Goal: Task Accomplishment & Management: Use online tool/utility

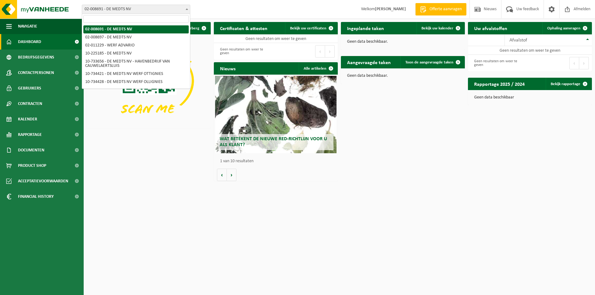
click at [189, 9] on span at bounding box center [187, 9] width 6 height 8
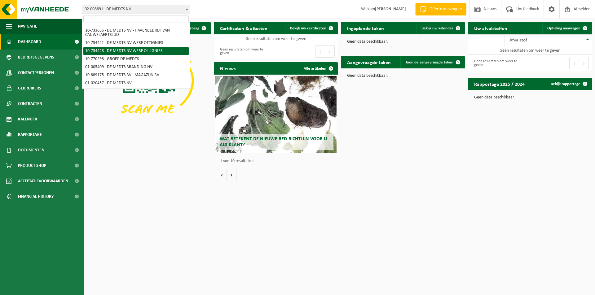
scroll to position [62, 0]
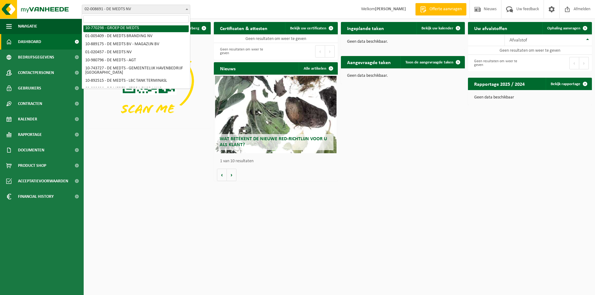
select select "16017"
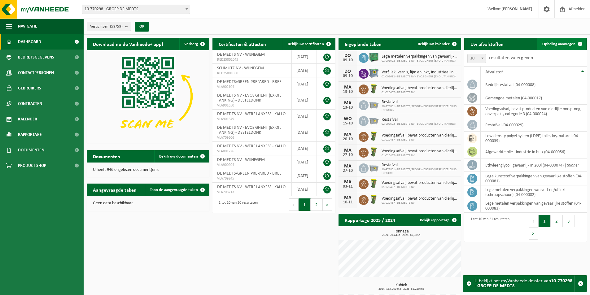
click at [556, 42] on span "Ophaling aanvragen" at bounding box center [558, 44] width 33 height 4
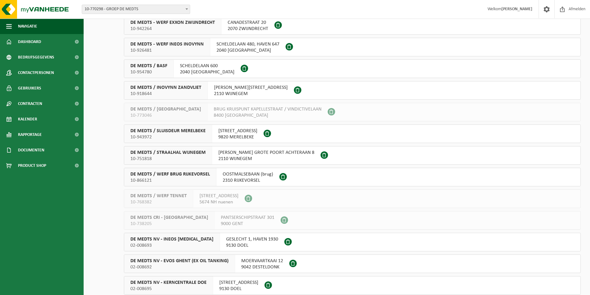
scroll to position [44, 0]
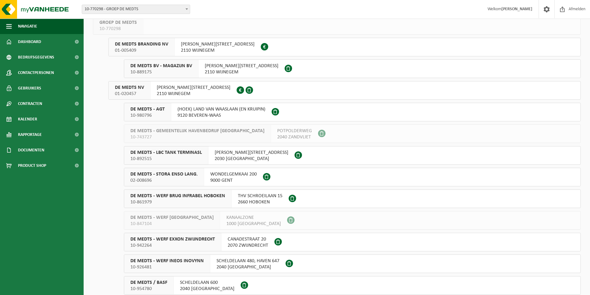
click at [186, 8] on span at bounding box center [187, 9] width 6 height 8
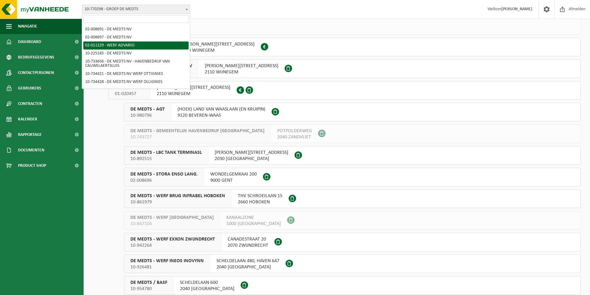
select select "2128"
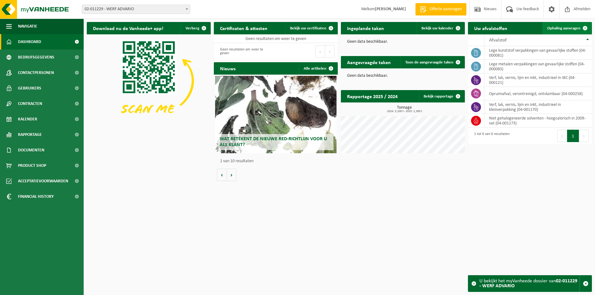
click at [563, 29] on span "Ophaling aanvragen" at bounding box center [563, 28] width 33 height 4
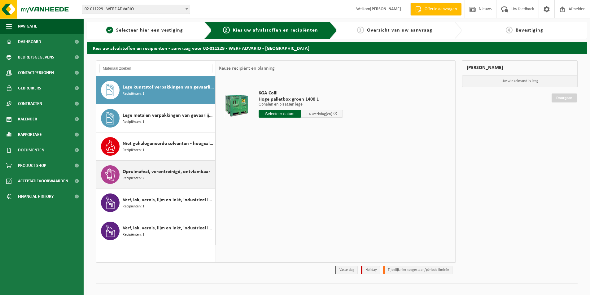
click at [151, 180] on div "Opruimafval, verontreinigd, ontvlambaar Recipiënten: 2" at bounding box center [168, 174] width 91 height 19
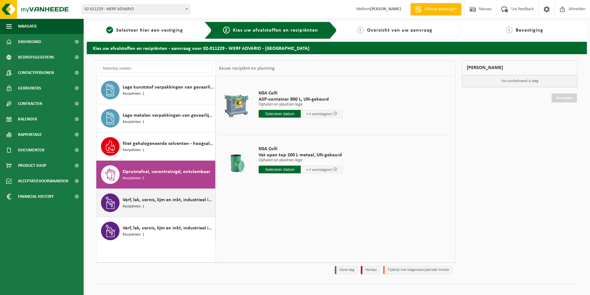
click at [144, 202] on span "Verf, lak, vernis, lijm en inkt, industrieel in IBC" at bounding box center [168, 199] width 91 height 7
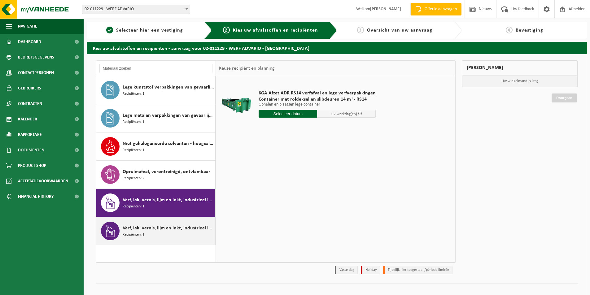
click at [143, 227] on span "Verf, lak, vernis, lijm en inkt, industrieel in kleinverpakking" at bounding box center [168, 228] width 91 height 7
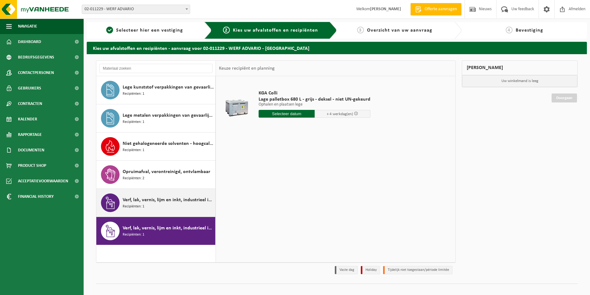
click at [149, 201] on span "Verf, lak, vernis, lijm en inkt, industrieel in IBC" at bounding box center [168, 199] width 91 height 7
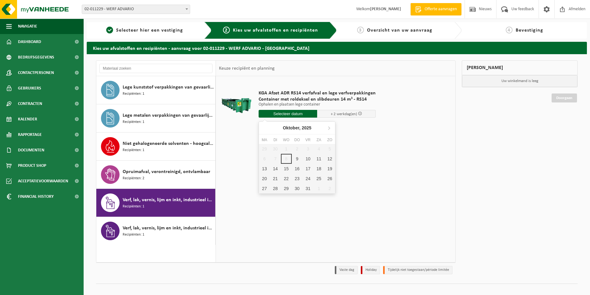
click at [278, 114] on input "text" at bounding box center [288, 114] width 59 height 8
click at [296, 159] on div "9" at bounding box center [297, 159] width 11 height 10
type input "Van 2025-10-09"
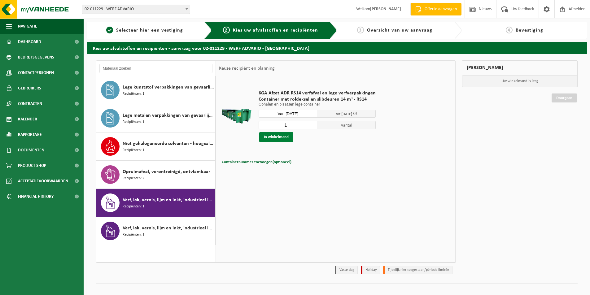
click at [279, 137] on button "In winkelmand" at bounding box center [276, 137] width 34 height 10
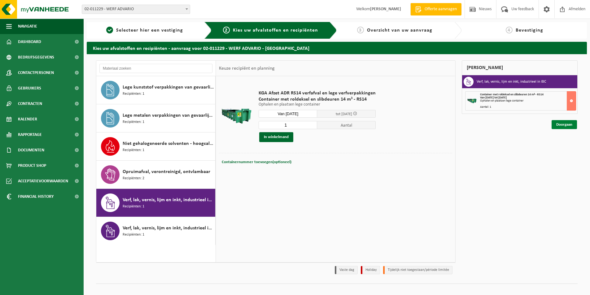
click at [562, 124] on link "Doorgaan" at bounding box center [564, 124] width 25 height 9
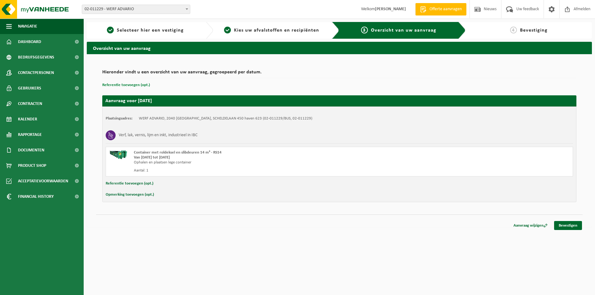
click at [136, 86] on button "Referentie toevoegen (opt.)" at bounding box center [126, 85] width 48 height 8
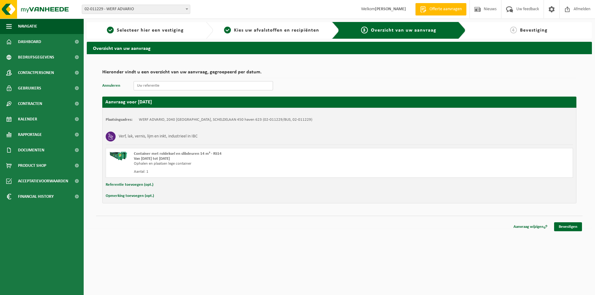
click at [147, 89] on input "text" at bounding box center [203, 85] width 139 height 9
type input "120565-61/0250"
click at [128, 198] on button "Opmerking toevoegen (opt.)" at bounding box center [130, 196] width 48 height 8
click at [140, 196] on input "text" at bounding box center [351, 196] width 431 height 9
type input "Facturatie zeker via De Medts NV - BTW BE0 400.853.587"
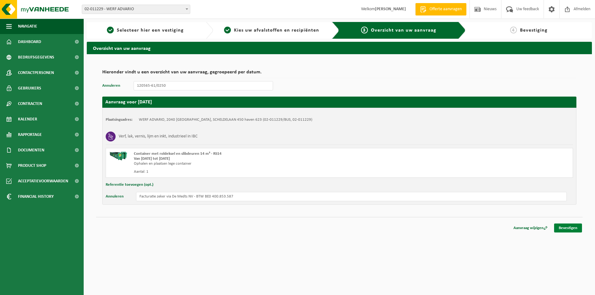
click at [565, 229] on link "Bevestigen" at bounding box center [568, 228] width 28 height 9
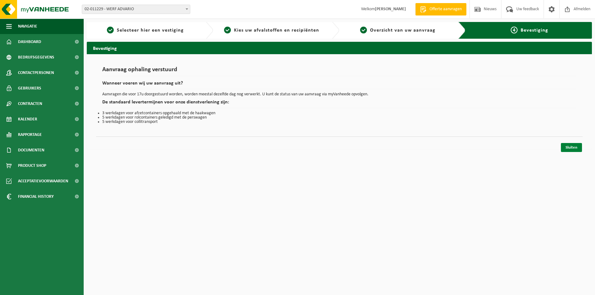
click at [569, 147] on link "Sluiten" at bounding box center [571, 147] width 21 height 9
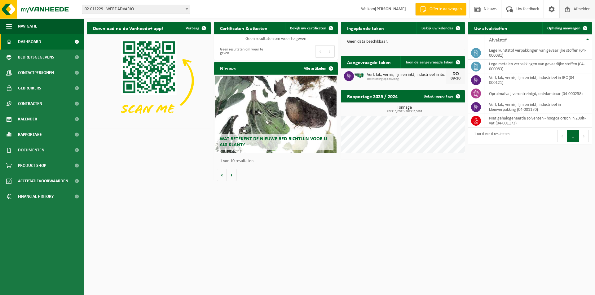
click at [581, 10] on span "Afmelden" at bounding box center [582, 9] width 20 height 18
